Goal: Information Seeking & Learning: Learn about a topic

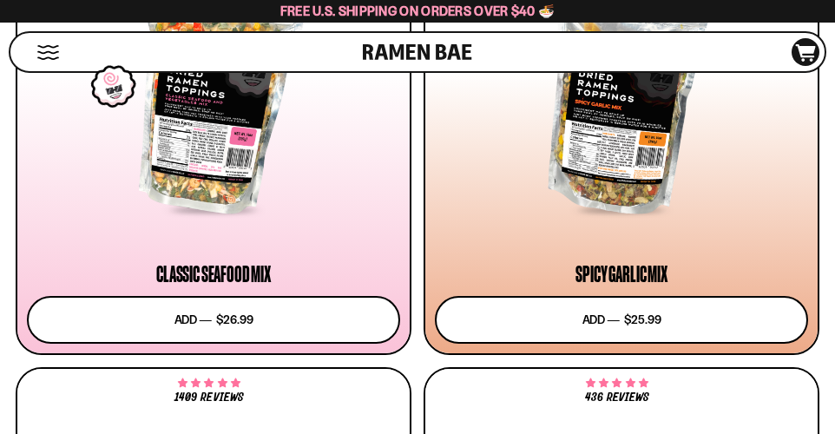
scroll to position [1349, 0]
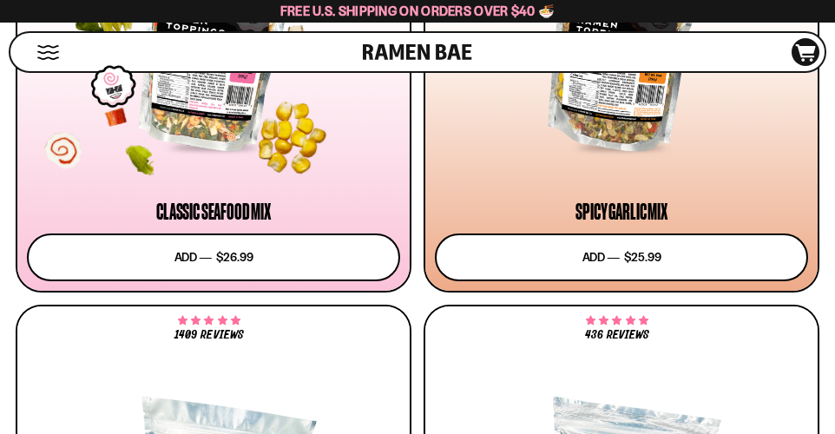
click at [266, 156] on div at bounding box center [209, 23] width 381 height 330
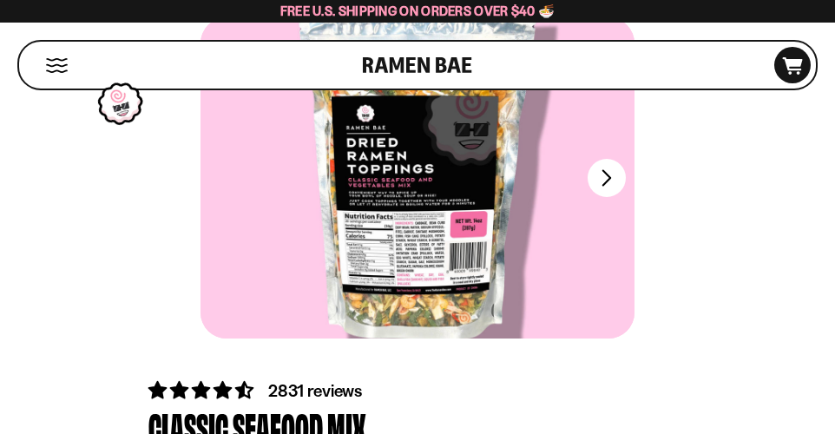
scroll to position [38, 0]
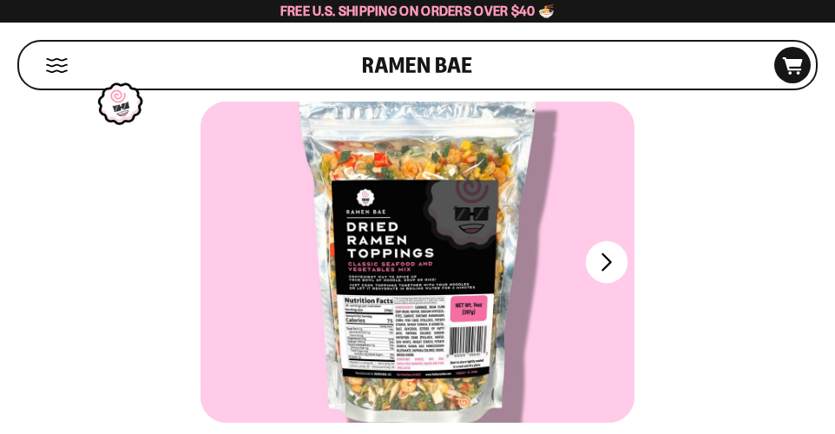
click at [601, 275] on button "FADCB6FD-DFAB-4417-9F21-029242090B77" at bounding box center [607, 262] width 42 height 42
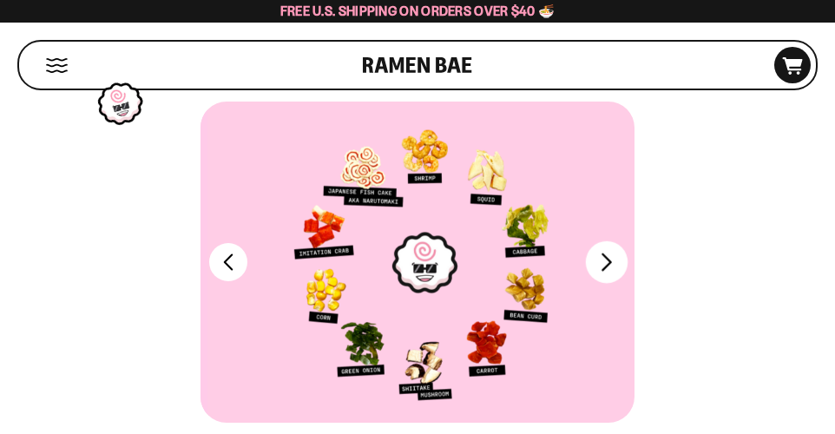
click at [601, 275] on button "FADCB6FD-DFAB-4417-9F21-029242090B77" at bounding box center [607, 262] width 42 height 42
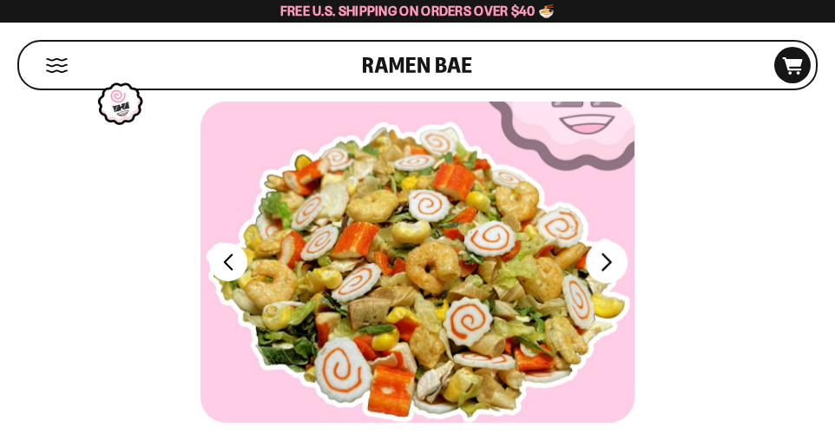
click at [601, 275] on button "FADCB6FD-DFAB-4417-9F21-029242090B77" at bounding box center [607, 262] width 42 height 42
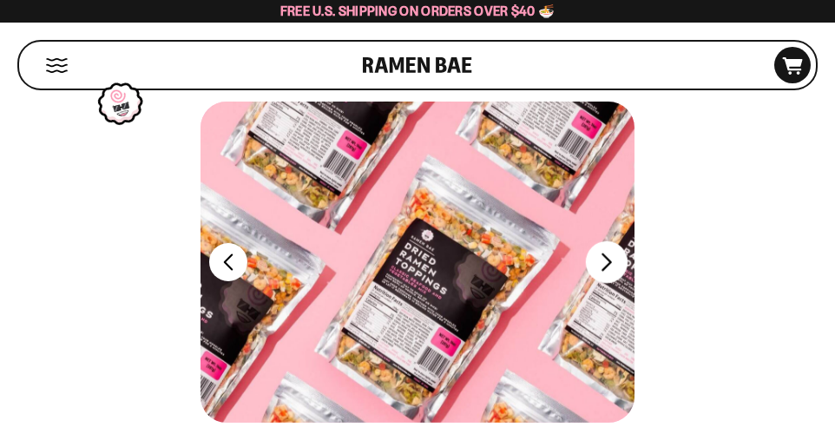
click at [601, 275] on button "FADCB6FD-DFAB-4417-9F21-029242090B77" at bounding box center [607, 262] width 42 height 42
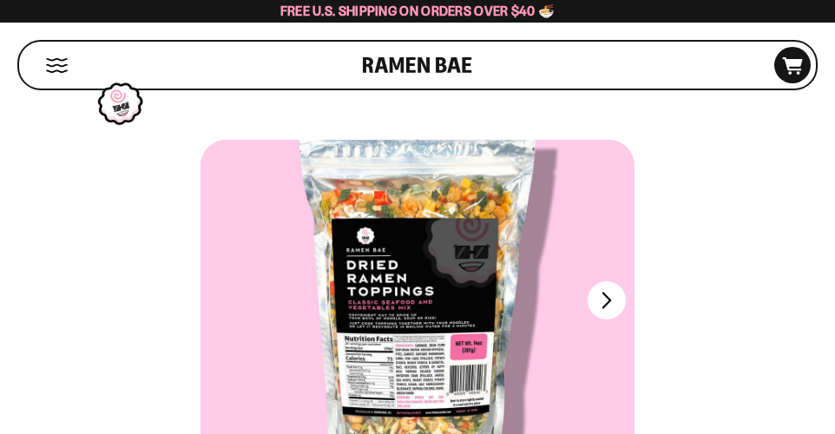
click at [46, 64] on button "Mobile Menu Trigger" at bounding box center [56, 65] width 23 height 15
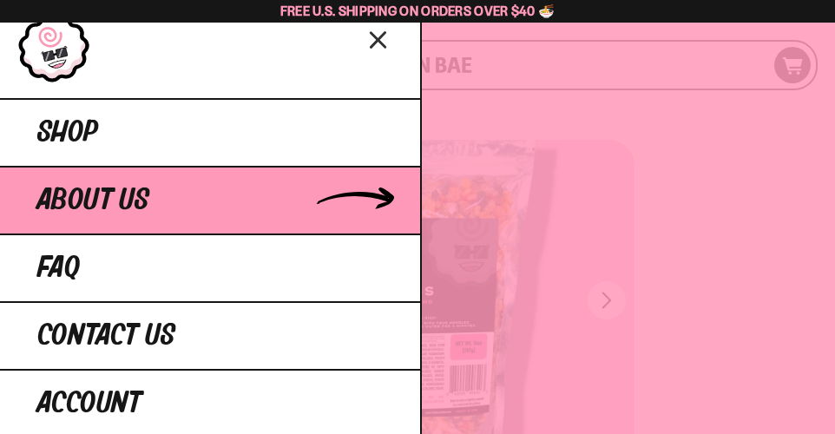
click at [90, 213] on span "About Us" at bounding box center [93, 200] width 112 height 31
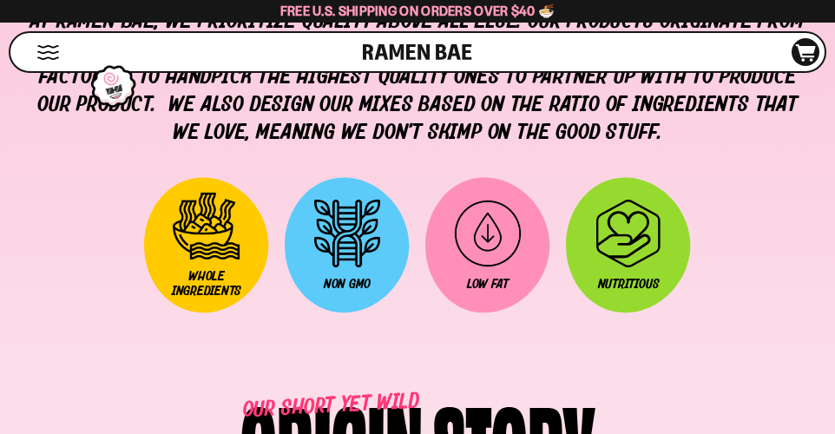
scroll to position [1609, 0]
